Goal: Transaction & Acquisition: Purchase product/service

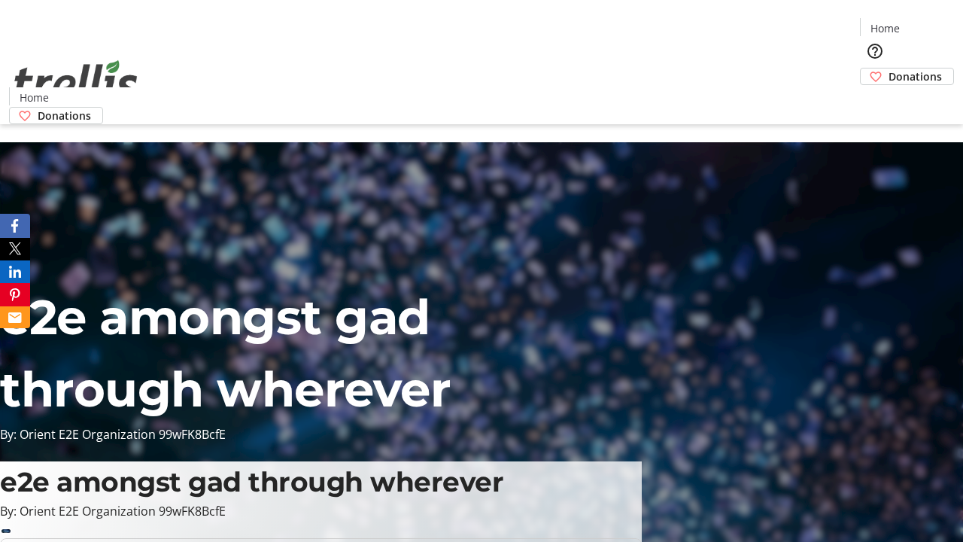
click at [889, 68] on span "Donations" at bounding box center [915, 76] width 53 height 16
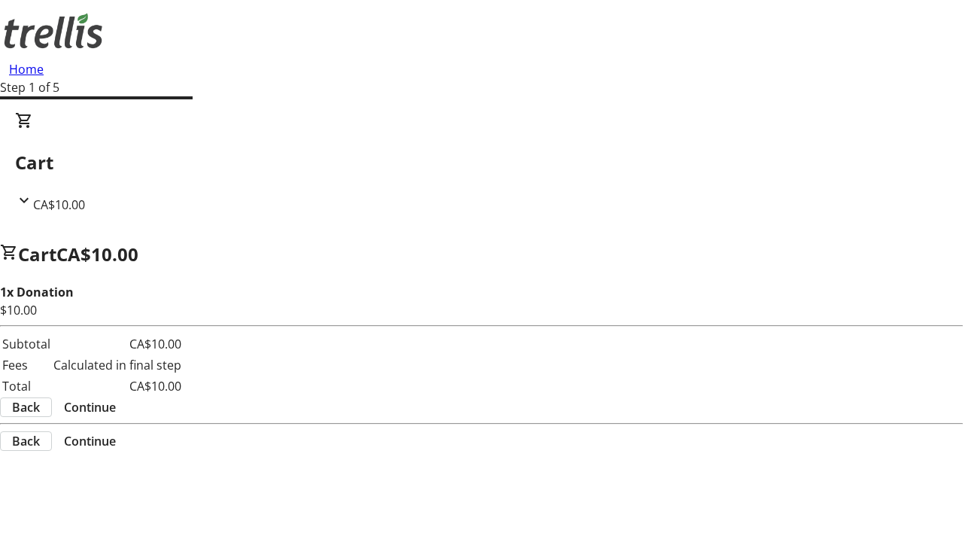
select select "CA"
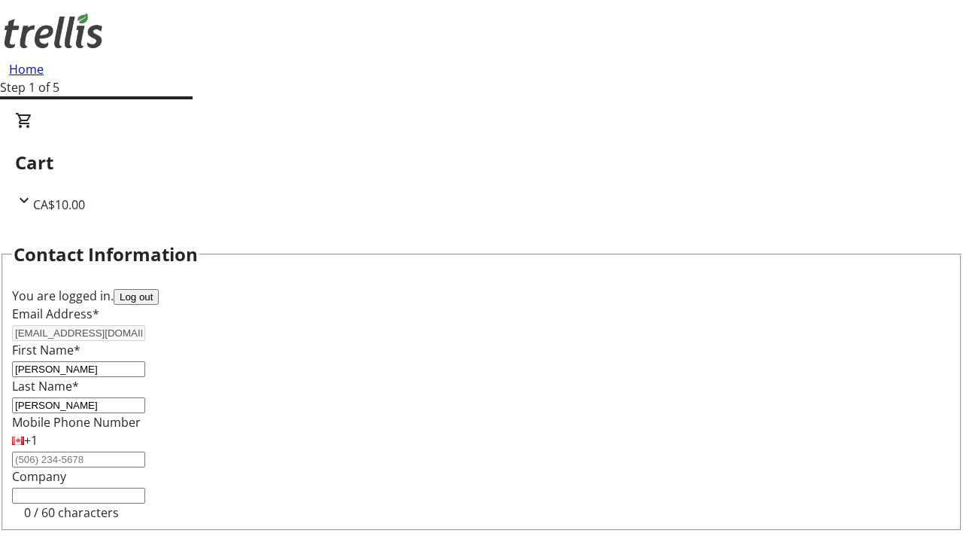
scroll to position [202, 0]
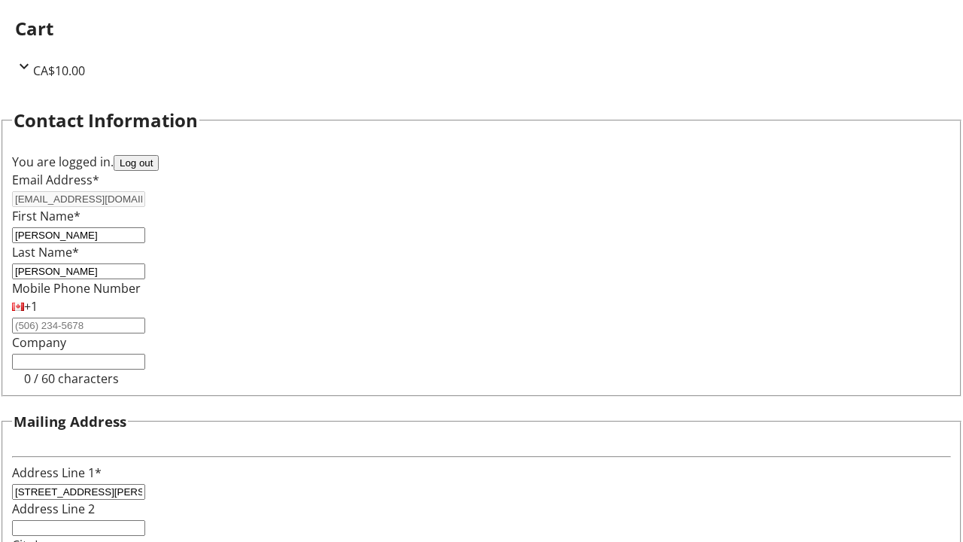
select select "BC"
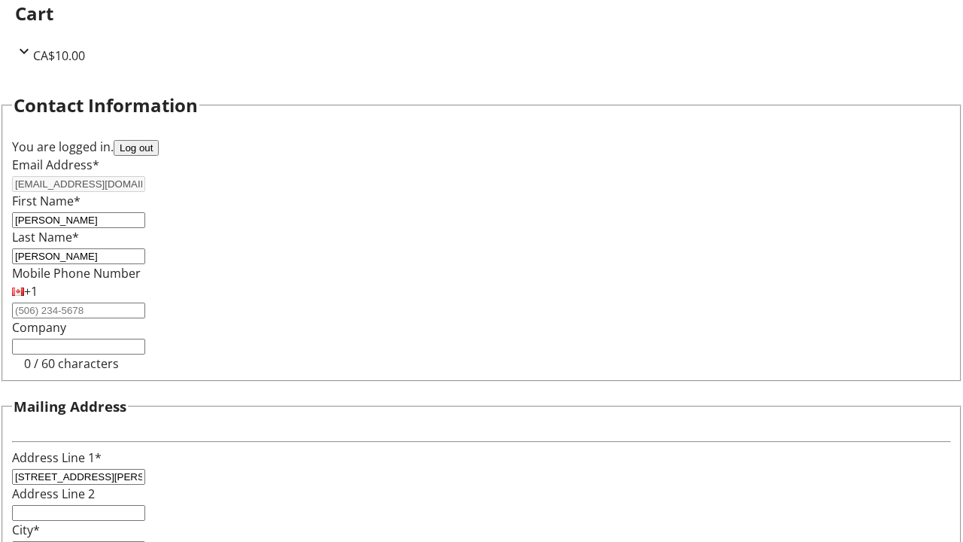
type input "Kelowna"
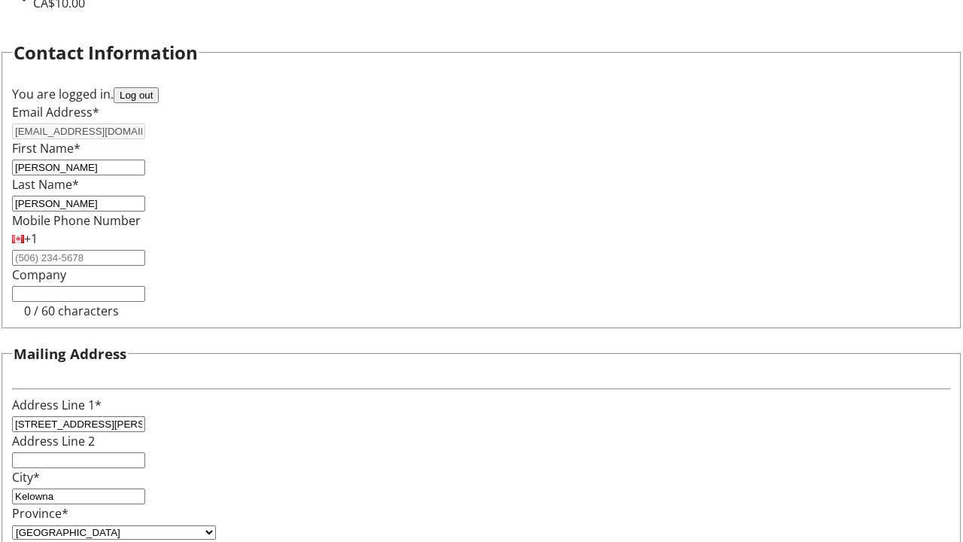
type input "V1Y 0C2"
